Goal: Browse casually: Explore the website without a specific task or goal

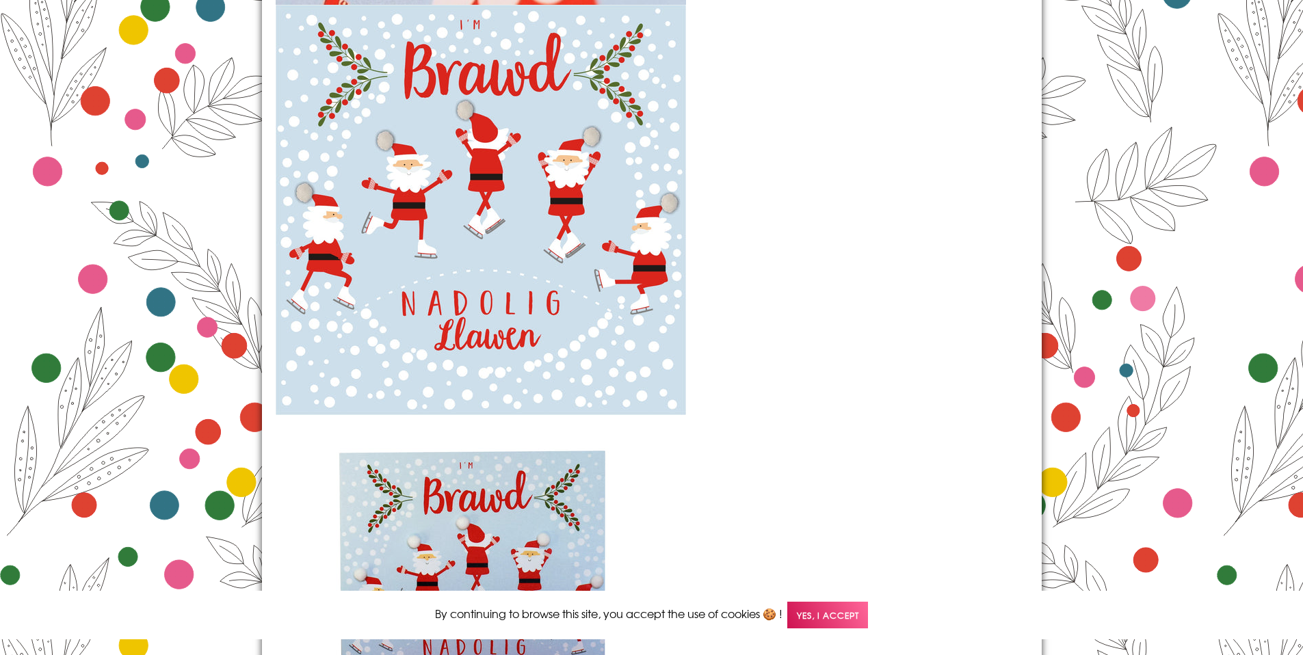
scroll to position [1966, 0]
